Goal: Register for event/course

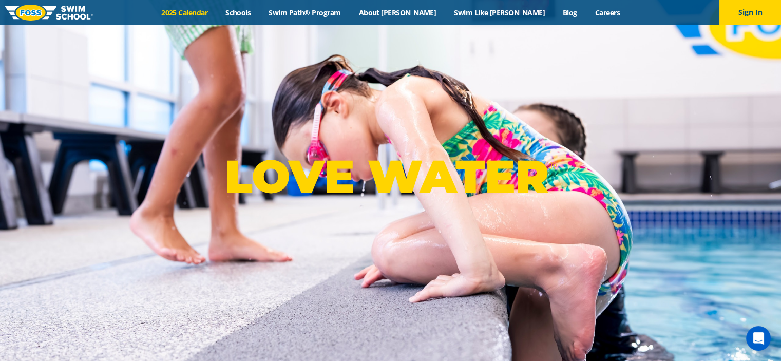
click at [217, 11] on link "2025 Calendar" at bounding box center [184, 13] width 64 height 10
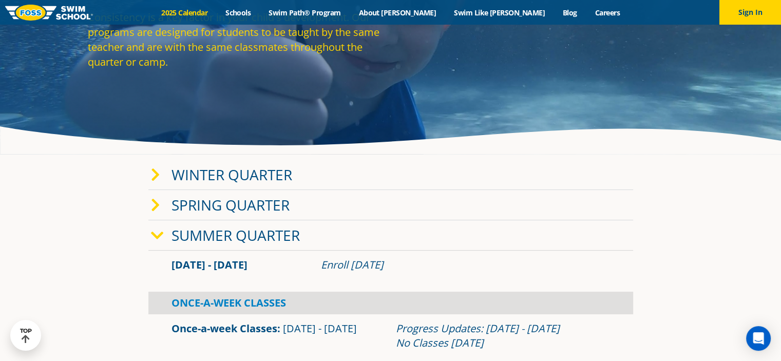
click at [251, 172] on link "Winter Quarter" at bounding box center [231, 175] width 121 height 20
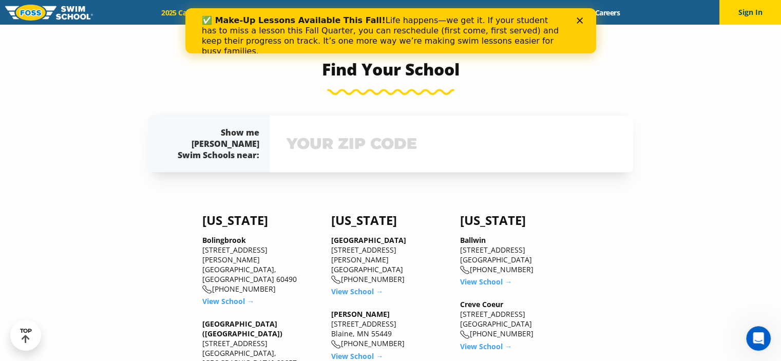
scroll to position [1256, 0]
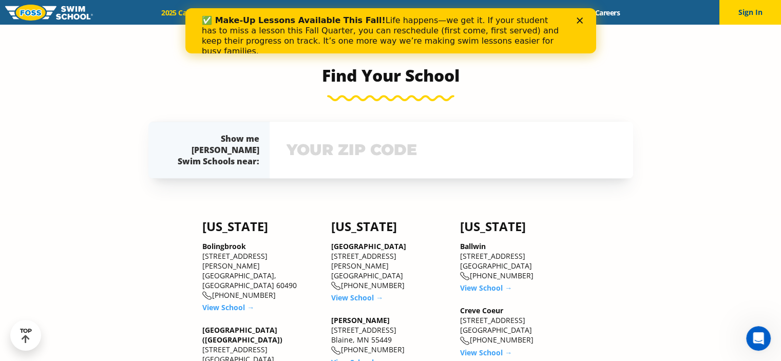
click at [279, 154] on div "View school & class schedule" at bounding box center [452, 150] width 364 height 56
click at [312, 146] on input "text" at bounding box center [451, 150] width 335 height 30
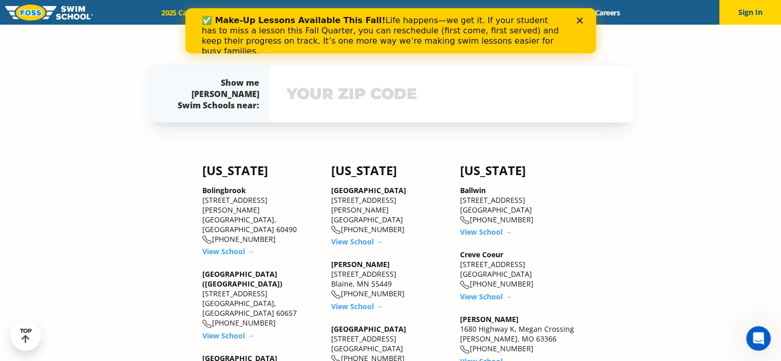
scroll to position [1326, 0]
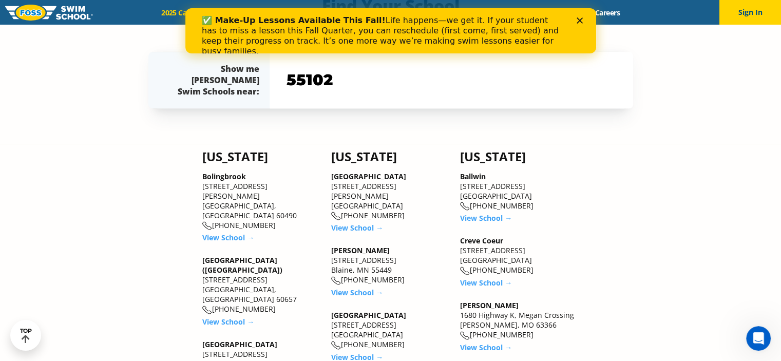
type input "55102"
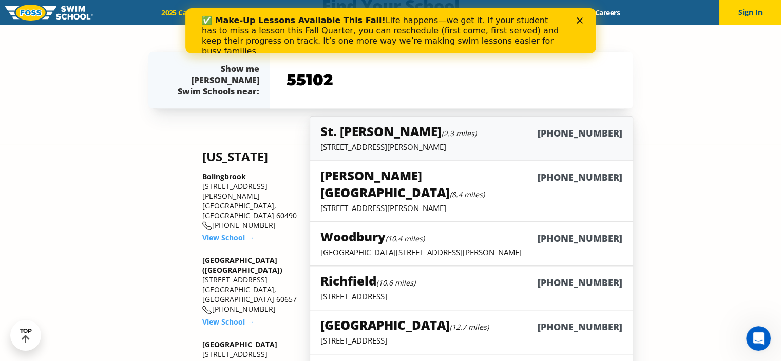
click at [511, 135] on div "St. Paul (2.3 miles) (651) 646-7946" at bounding box center [470, 132] width 301 height 19
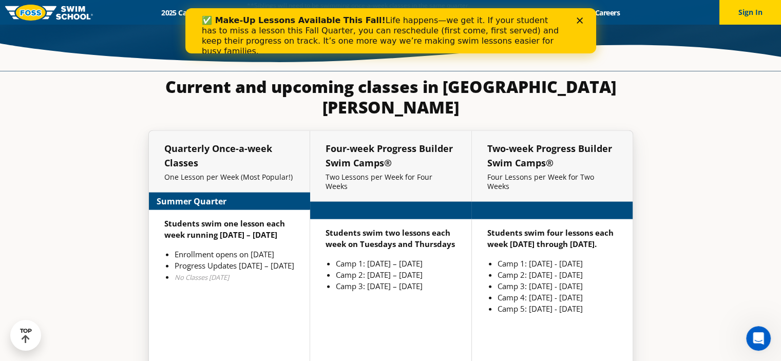
scroll to position [2335, 0]
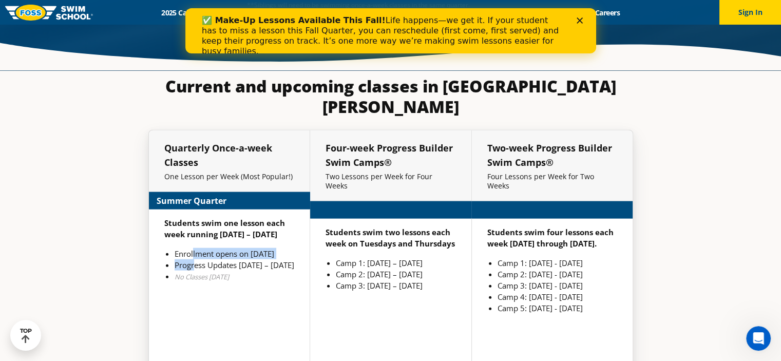
drag, startPoint x: 192, startPoint y: 221, endPoint x: 197, endPoint y: 239, distance: 18.1
click at [197, 248] on ul "Enrollment opens on [DATE] Progress Updates [DATE] – [DATE] No Classes [DATE]" at bounding box center [229, 265] width 130 height 34
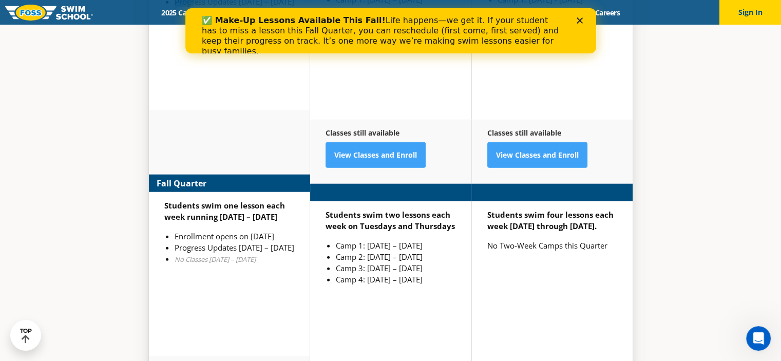
scroll to position [2630, 0]
